Goal: Task Accomplishment & Management: Manage account settings

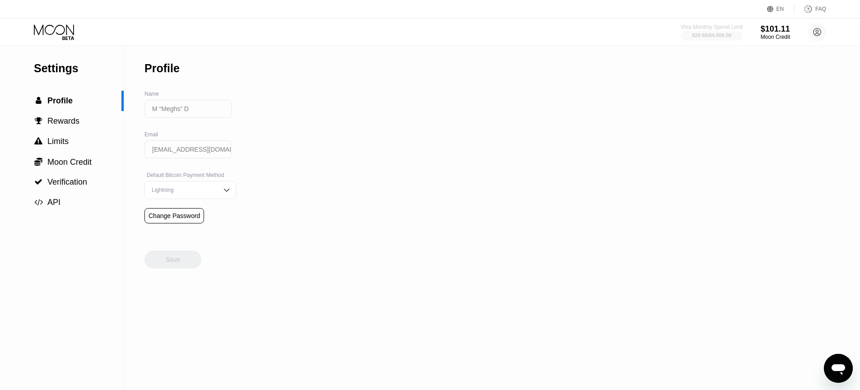
click at [726, 35] on div "$20.66 / $4,000.00" at bounding box center [711, 34] width 39 height 5
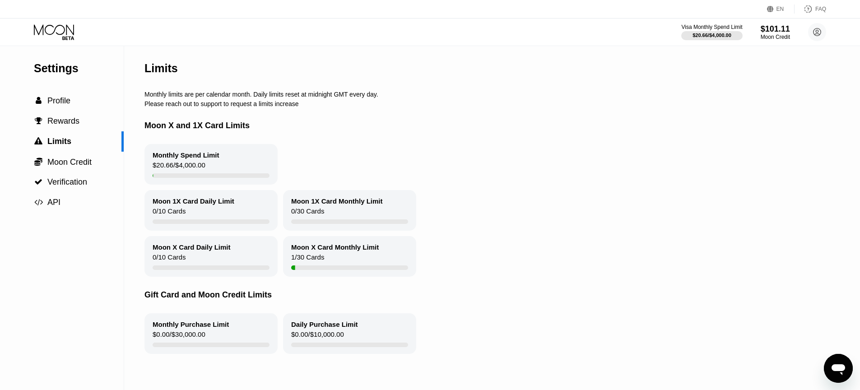
click at [209, 157] on div "Monthly Spend Limit" at bounding box center [186, 155] width 67 height 8
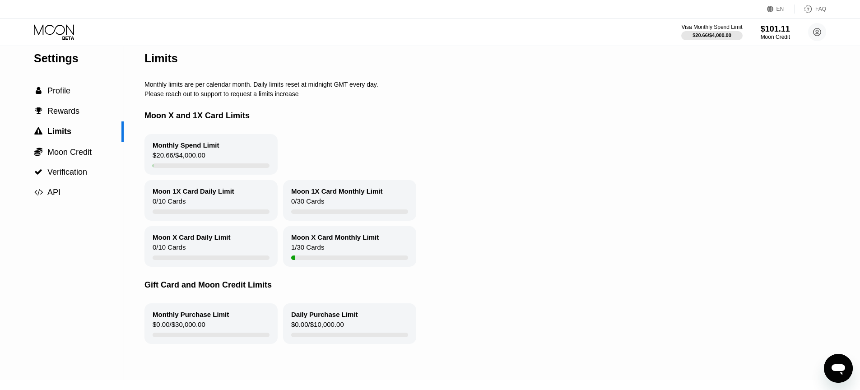
scroll to position [11, 0]
click at [66, 152] on span "Moon Credit" at bounding box center [69, 150] width 44 height 9
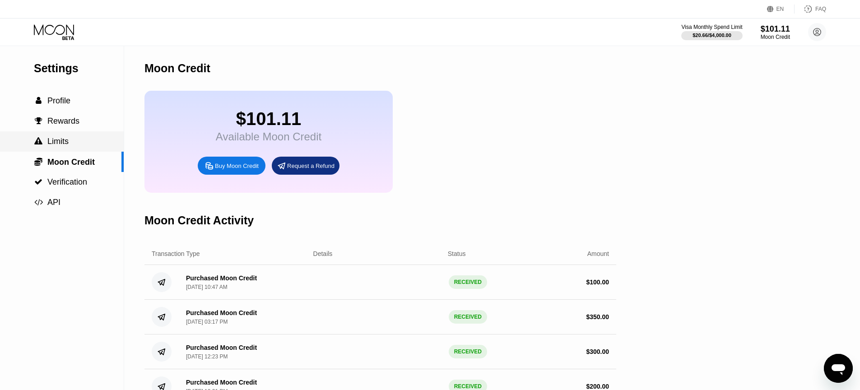
click at [69, 143] on div " Limits" at bounding box center [62, 141] width 124 height 9
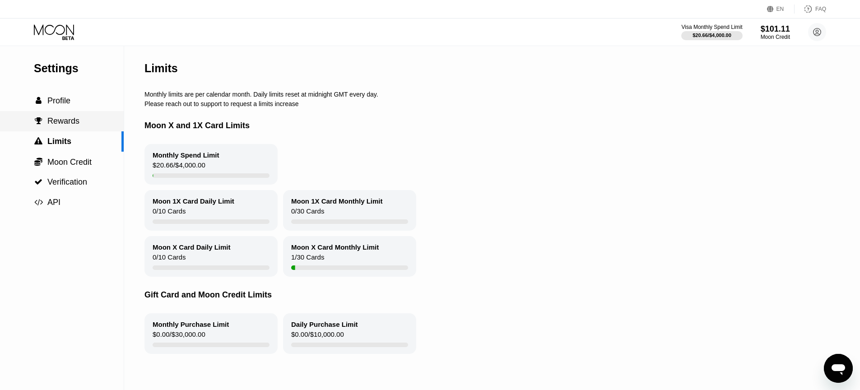
click at [68, 123] on span "Rewards" at bounding box center [63, 120] width 32 height 9
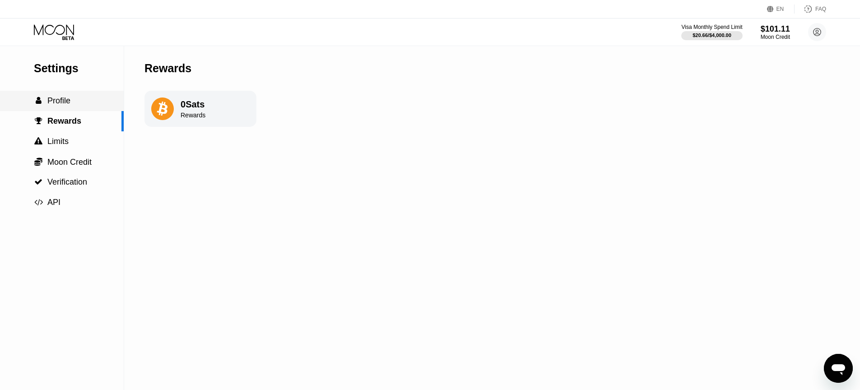
click at [69, 105] on span "Profile" at bounding box center [58, 100] width 23 height 9
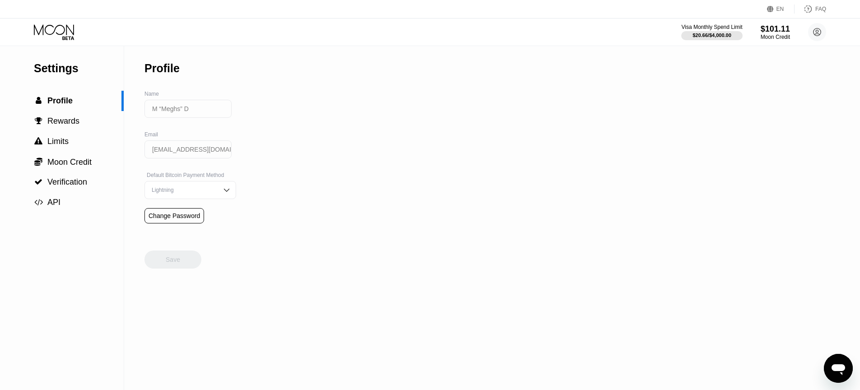
click at [190, 183] on div "Lightning" at bounding box center [190, 190] width 92 height 18
click at [308, 184] on div "Settings  Profile  Rewards  Limits  Moon Credit  Verification  API Profil…" at bounding box center [430, 218] width 860 height 344
click at [204, 178] on div "Default Bitcoin Payment Method" at bounding box center [190, 175] width 92 height 6
click at [172, 153] on input "[EMAIL_ADDRESS][DOMAIN_NAME]" at bounding box center [187, 149] width 87 height 18
click at [187, 112] on input "M “Meghs” D" at bounding box center [187, 109] width 87 height 18
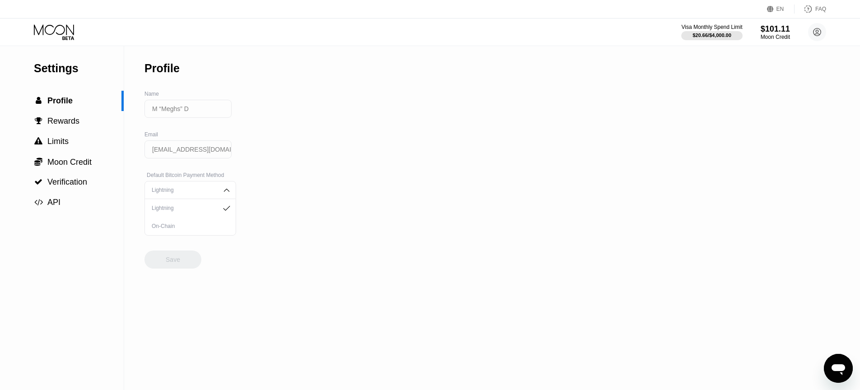
click at [205, 111] on input "M “Meghs” D" at bounding box center [187, 109] width 87 height 18
click at [59, 102] on span "Profile" at bounding box center [59, 100] width 25 height 9
click at [58, 212] on div " API" at bounding box center [62, 202] width 124 height 20
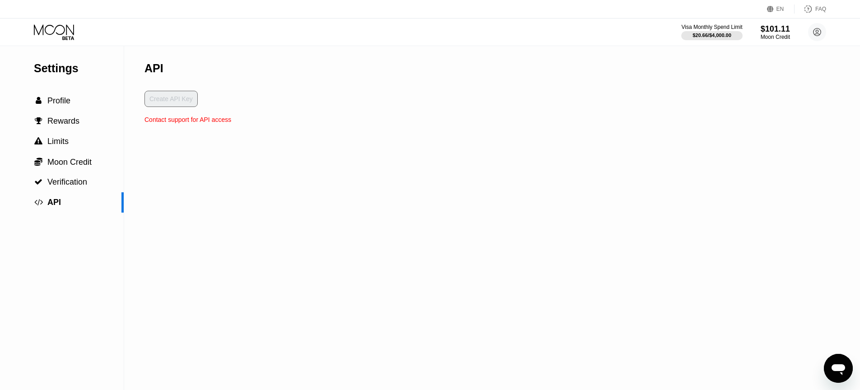
drag, startPoint x: 148, startPoint y: 120, endPoint x: 277, endPoint y: 125, distance: 129.2
click at [274, 125] on div "Settings  Profile  Rewards  Limits  Moon Credit  Verification  API API Cr…" at bounding box center [430, 218] width 860 height 344
click at [277, 125] on div "Settings  Profile  Rewards  Limits  Moon Credit  Verification  API API Cr…" at bounding box center [430, 218] width 860 height 344
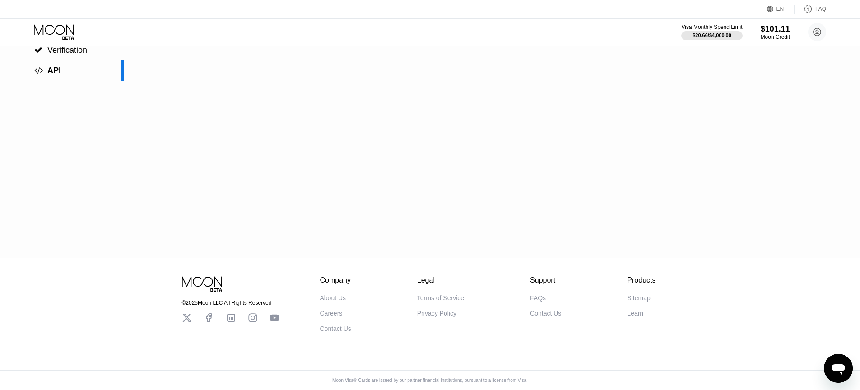
scroll to position [134, 0]
drag, startPoint x: 333, startPoint y: 380, endPoint x: 492, endPoint y: 379, distance: 159.3
click at [464, 379] on div "Moon Visa® Cards are issued by our partner financial institutions, pursuant to …" at bounding box center [430, 380] width 210 height 5
click at [499, 379] on div "Moon Visa® Cards are issued by our partner financial institutions, pursuant to …" at bounding box center [430, 380] width 210 height 5
click at [441, 313] on div "Privacy Policy" at bounding box center [436, 313] width 39 height 7
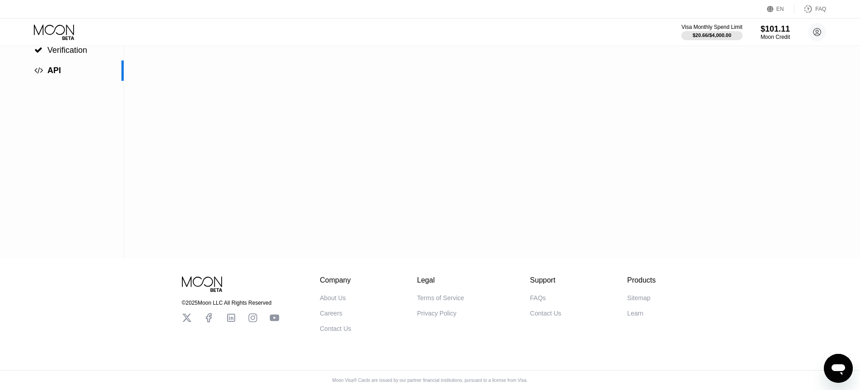
scroll to position [0, 0]
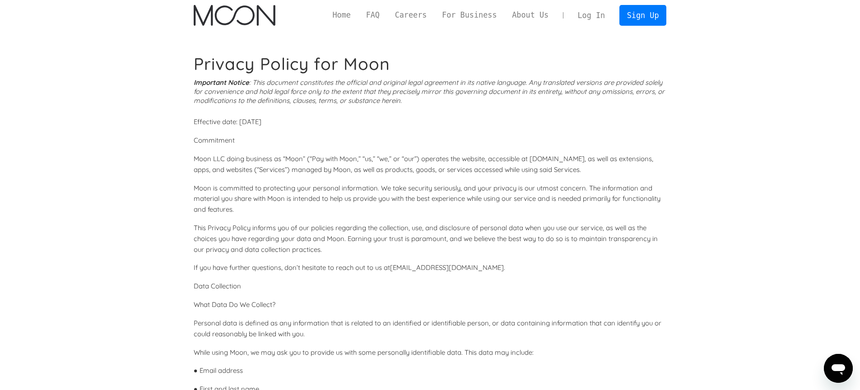
scroll to position [4, 0]
drag, startPoint x: 273, startPoint y: 86, endPoint x: 421, endPoint y: 89, distance: 148.5
click at [393, 86] on icon "Important Notice : This document constitutes the official and original legal ag…" at bounding box center [429, 90] width 471 height 27
drag, startPoint x: 421, startPoint y: 89, endPoint x: 424, endPoint y: 94, distance: 5.3
click at [422, 90] on icon "Important Notice : This document constitutes the official and original legal ag…" at bounding box center [429, 90] width 471 height 27
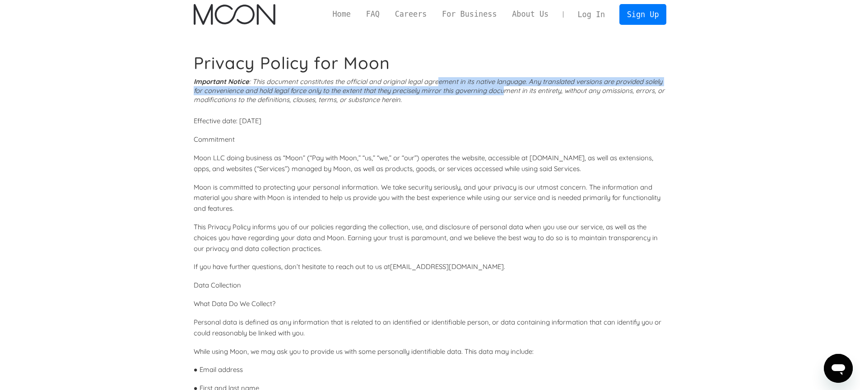
drag, startPoint x: 440, startPoint y: 80, endPoint x: 559, endPoint y: 105, distance: 121.8
click at [523, 96] on div "Important Notice : This document constitutes the official and original legal ag…" at bounding box center [430, 90] width 473 height 27
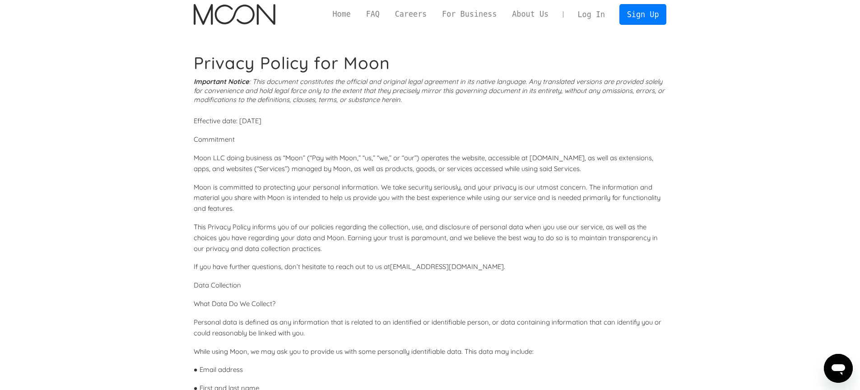
drag, startPoint x: 559, startPoint y: 105, endPoint x: 538, endPoint y: 112, distance: 22.0
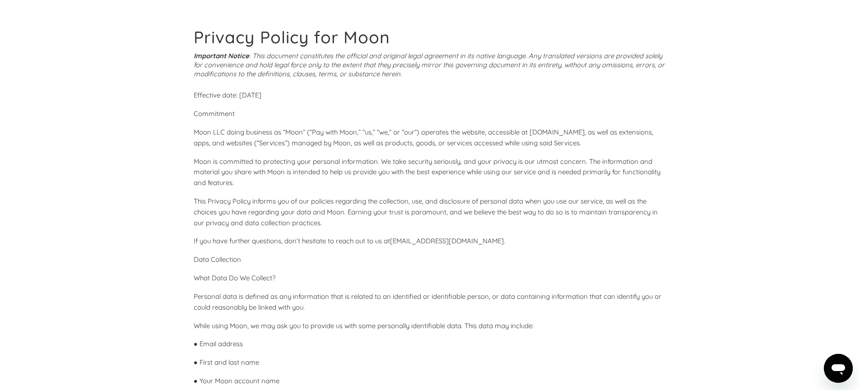
scroll to position [88, 0]
